Goal: Transaction & Acquisition: Purchase product/service

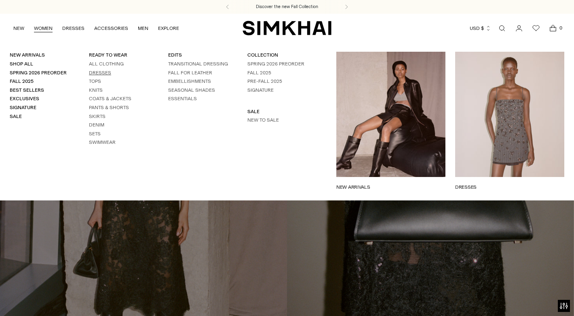
click at [97, 70] on link "Dresses" at bounding box center [100, 73] width 22 height 6
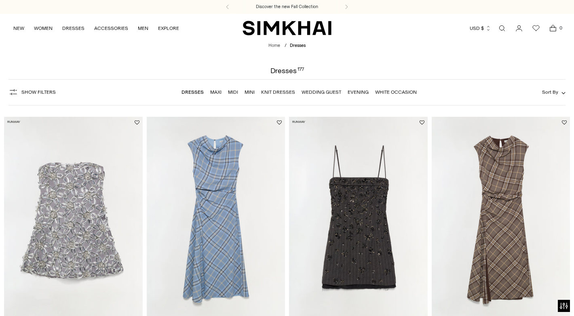
click at [218, 91] on link "Maxi" at bounding box center [215, 92] width 11 height 6
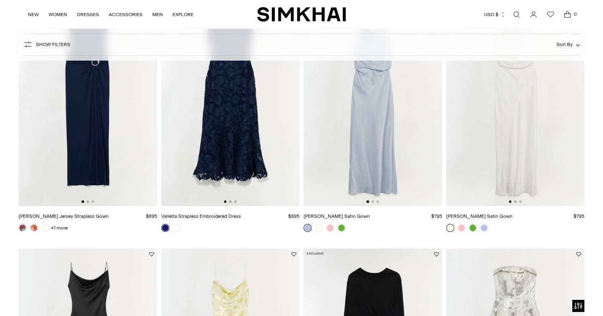
scroll to position [375, 0]
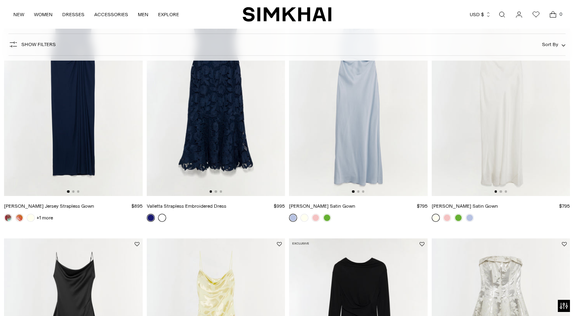
click at [162, 218] on link at bounding box center [162, 218] width 8 height 8
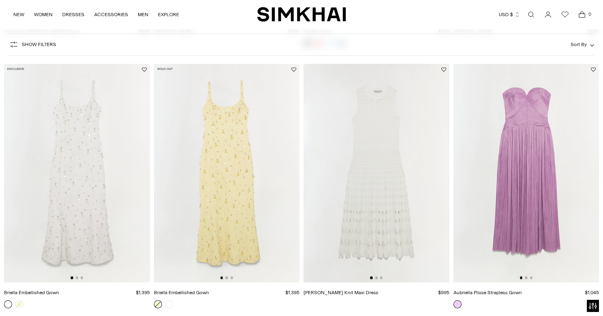
scroll to position [832, 0]
click at [527, 165] on img at bounding box center [527, 174] width 146 height 219
